Goal: Find specific page/section: Find specific page/section

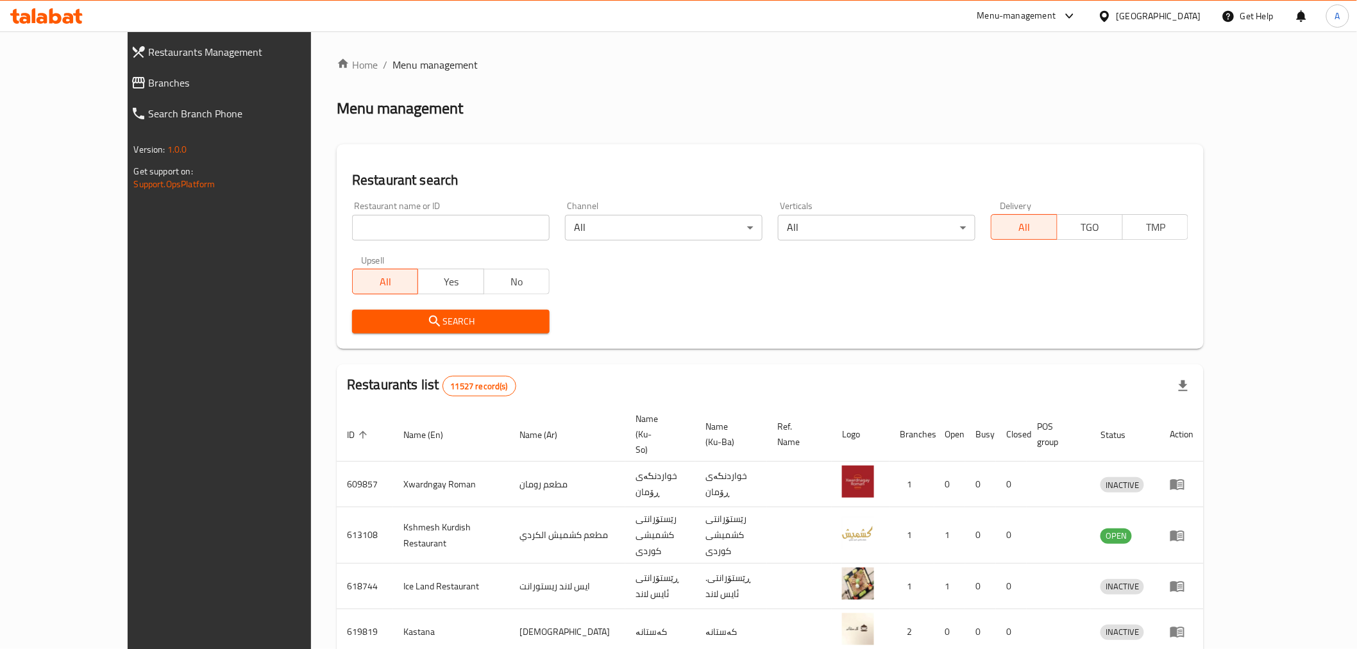
click at [352, 225] on input "search" at bounding box center [451, 228] width 198 height 26
click at [352, 203] on div "Restaurant name or ID Restaurant name or ID" at bounding box center [451, 220] width 198 height 39
click at [352, 230] on input "search" at bounding box center [451, 228] width 198 height 26
type input "ruwad [PERSON_NAME]"
click button "Search" at bounding box center [451, 322] width 198 height 24
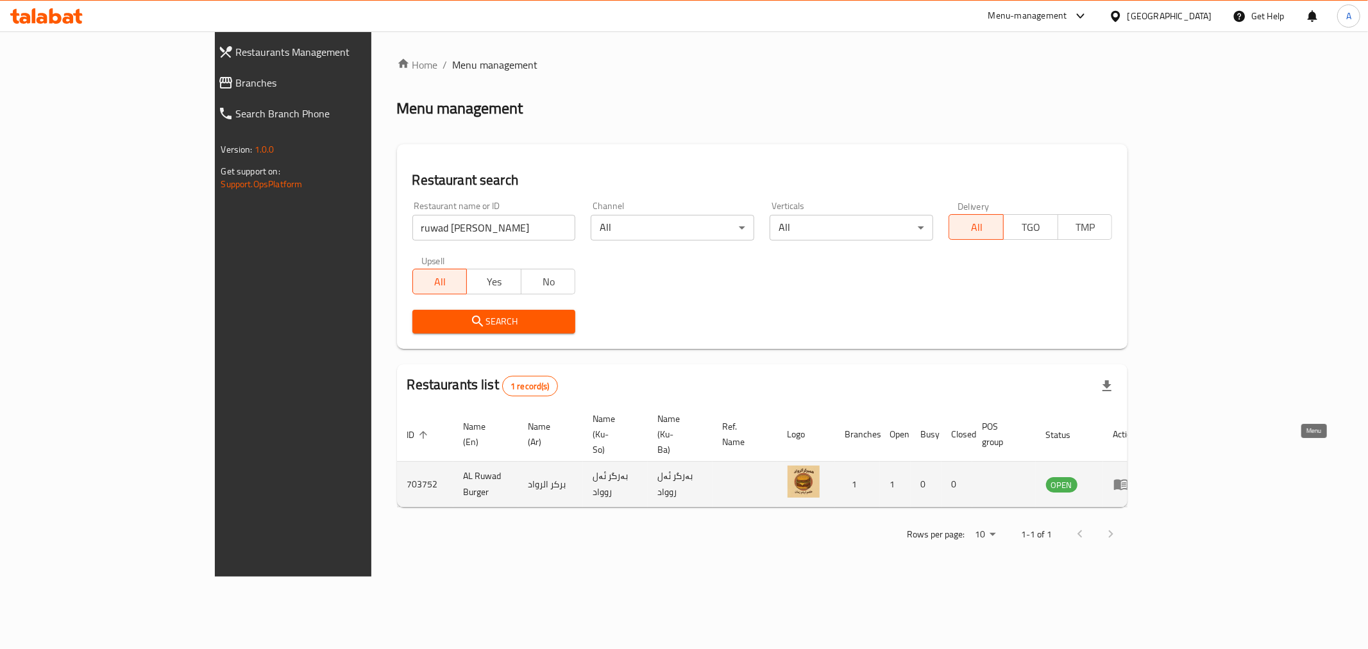
click at [1128, 480] on icon "enhanced table" at bounding box center [1121, 485] width 14 height 11
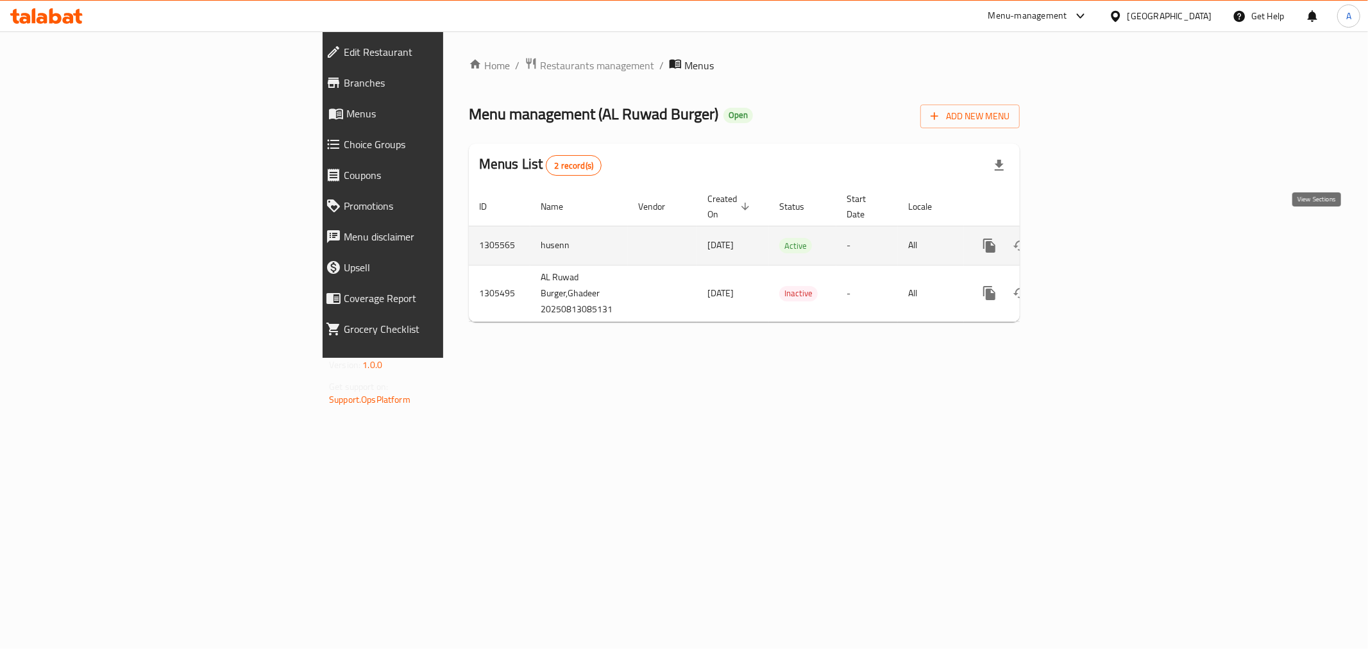
click at [1090, 238] on icon "enhanced table" at bounding box center [1081, 245] width 15 height 15
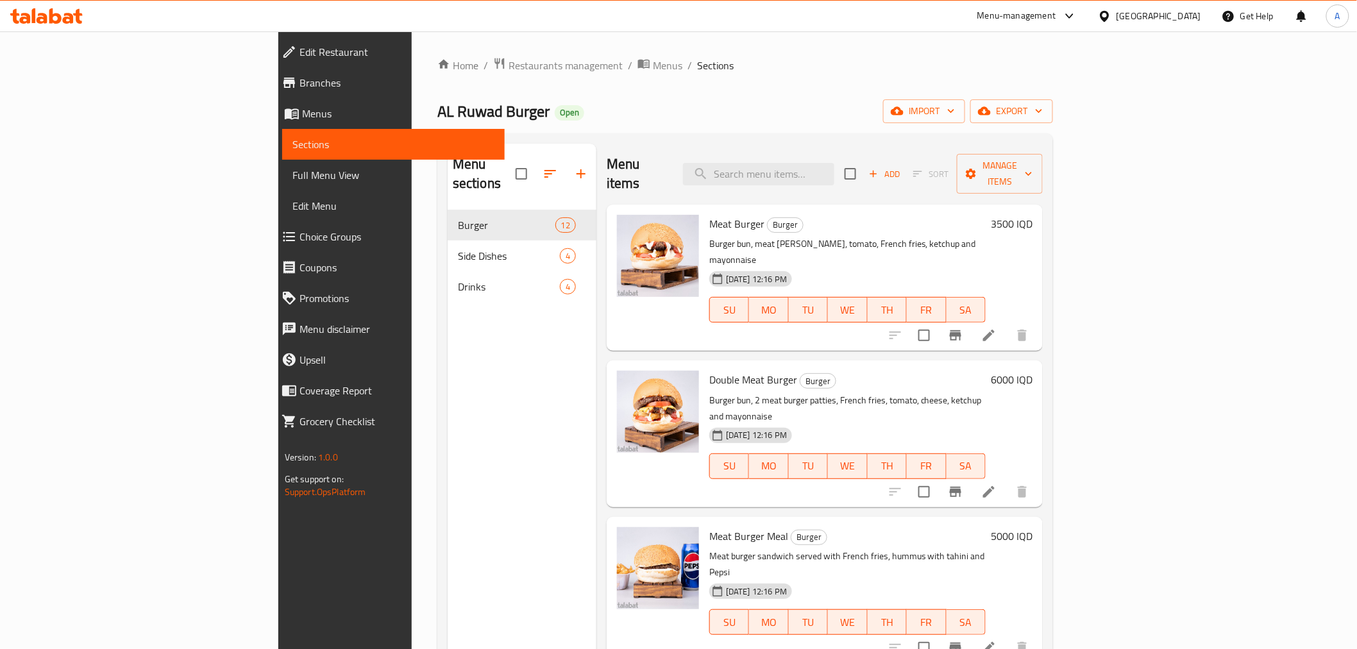
click at [300, 88] on span "Branches" at bounding box center [397, 82] width 195 height 15
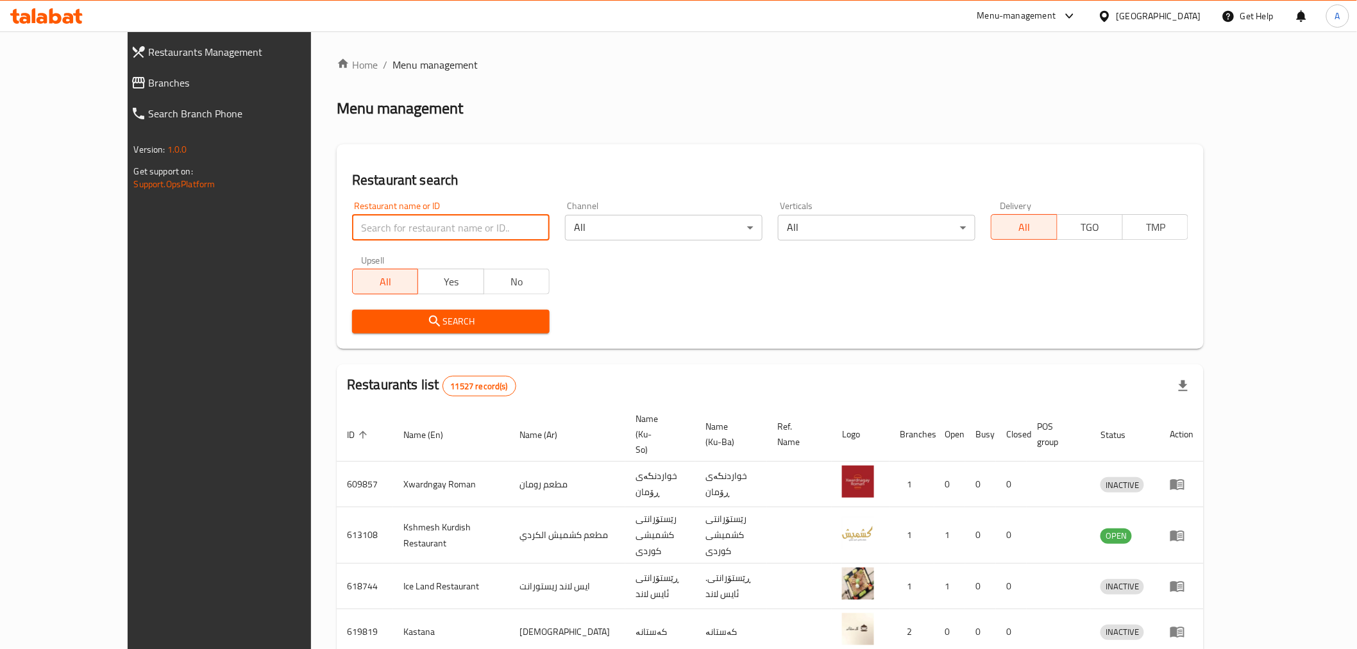
click at [352, 226] on input "search" at bounding box center [451, 228] width 198 height 26
type input "Palestinian Pizza"
click at [392, 344] on div "Restaurant search Restaurant name or ID Palestinian Pizza Restaurant name or ID…" at bounding box center [770, 246] width 867 height 205
click at [424, 321] on span "Search" at bounding box center [450, 322] width 177 height 16
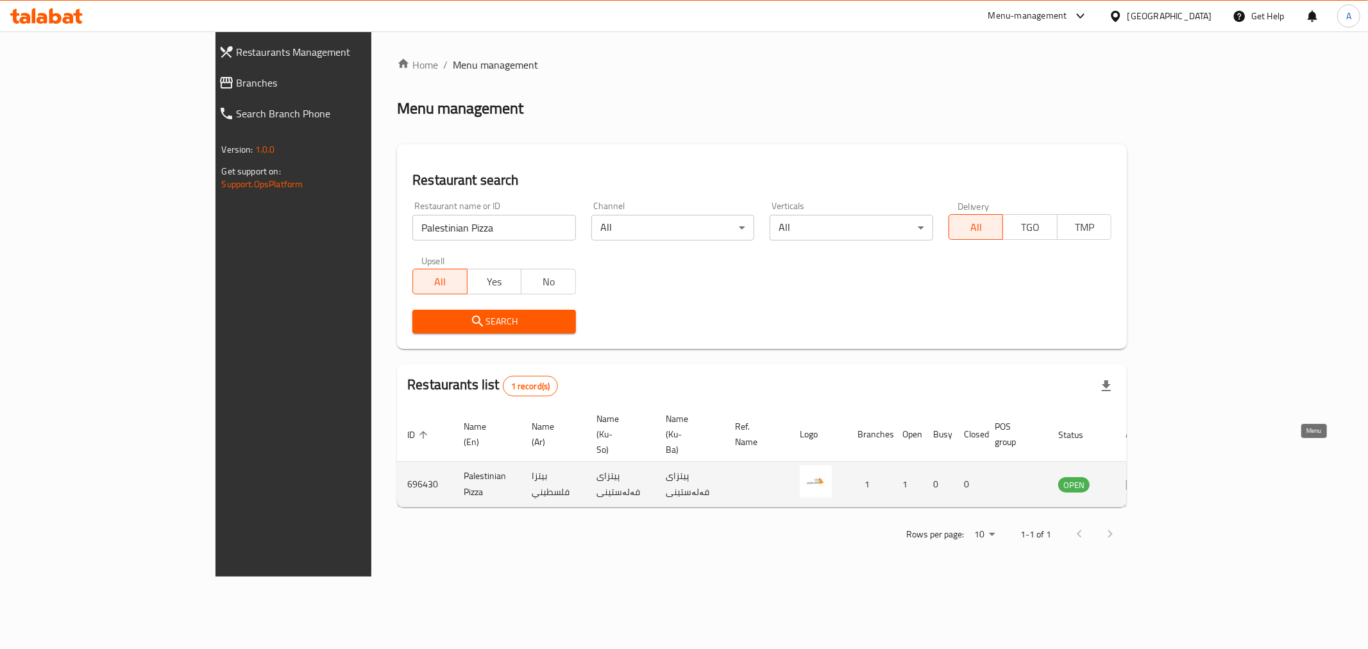
click at [1141, 477] on icon "enhanced table" at bounding box center [1133, 484] width 15 height 15
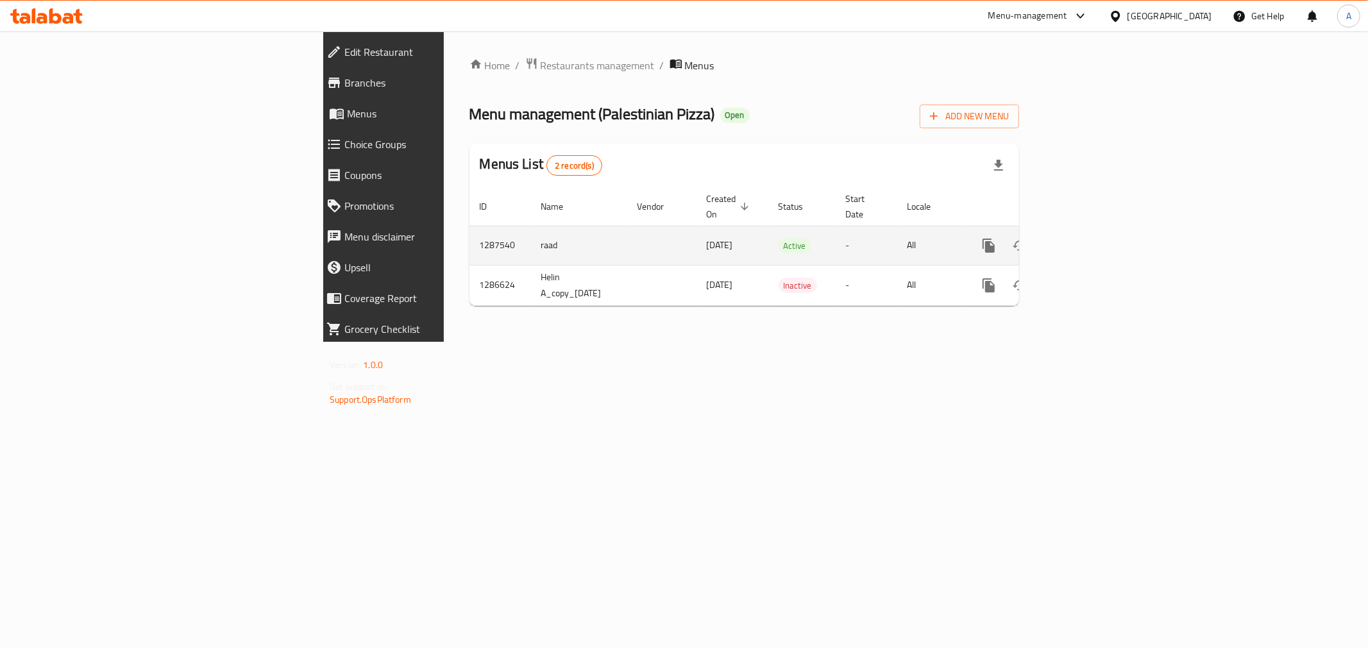
click at [1089, 238] on icon "enhanced table" at bounding box center [1081, 245] width 15 height 15
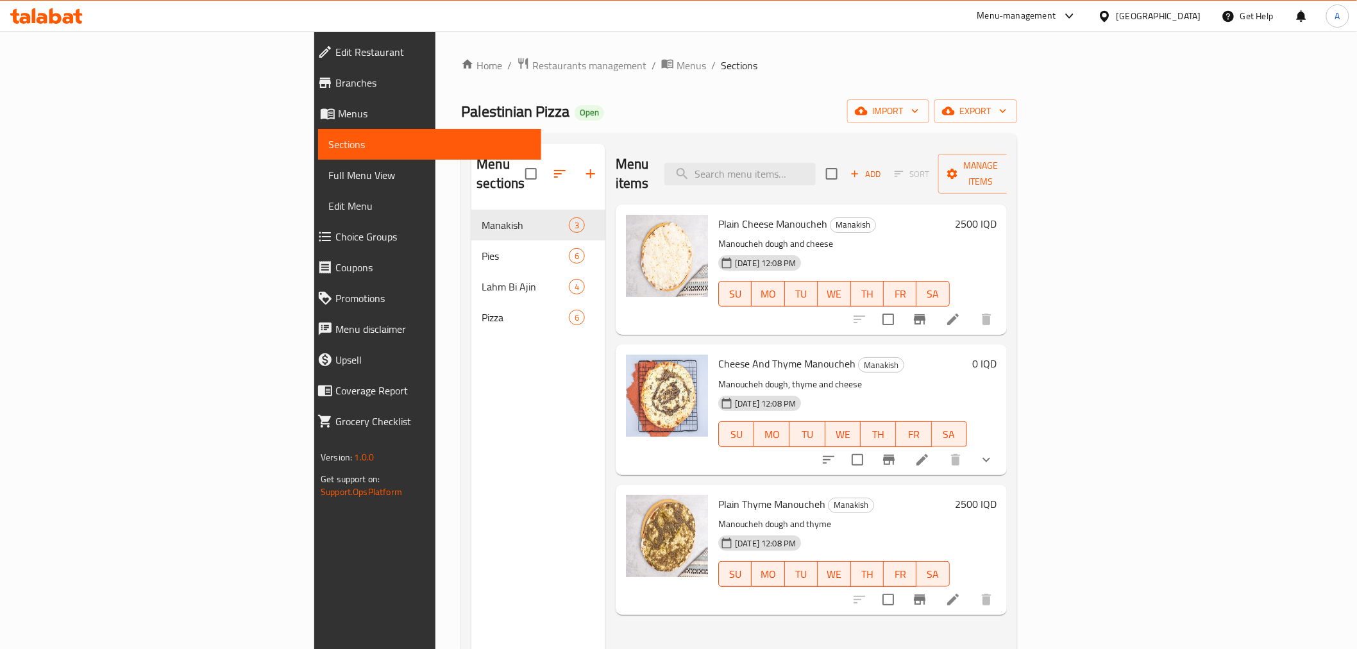
click at [335, 87] on span "Branches" at bounding box center [432, 82] width 195 height 15
